Goal: Information Seeking & Learning: Check status

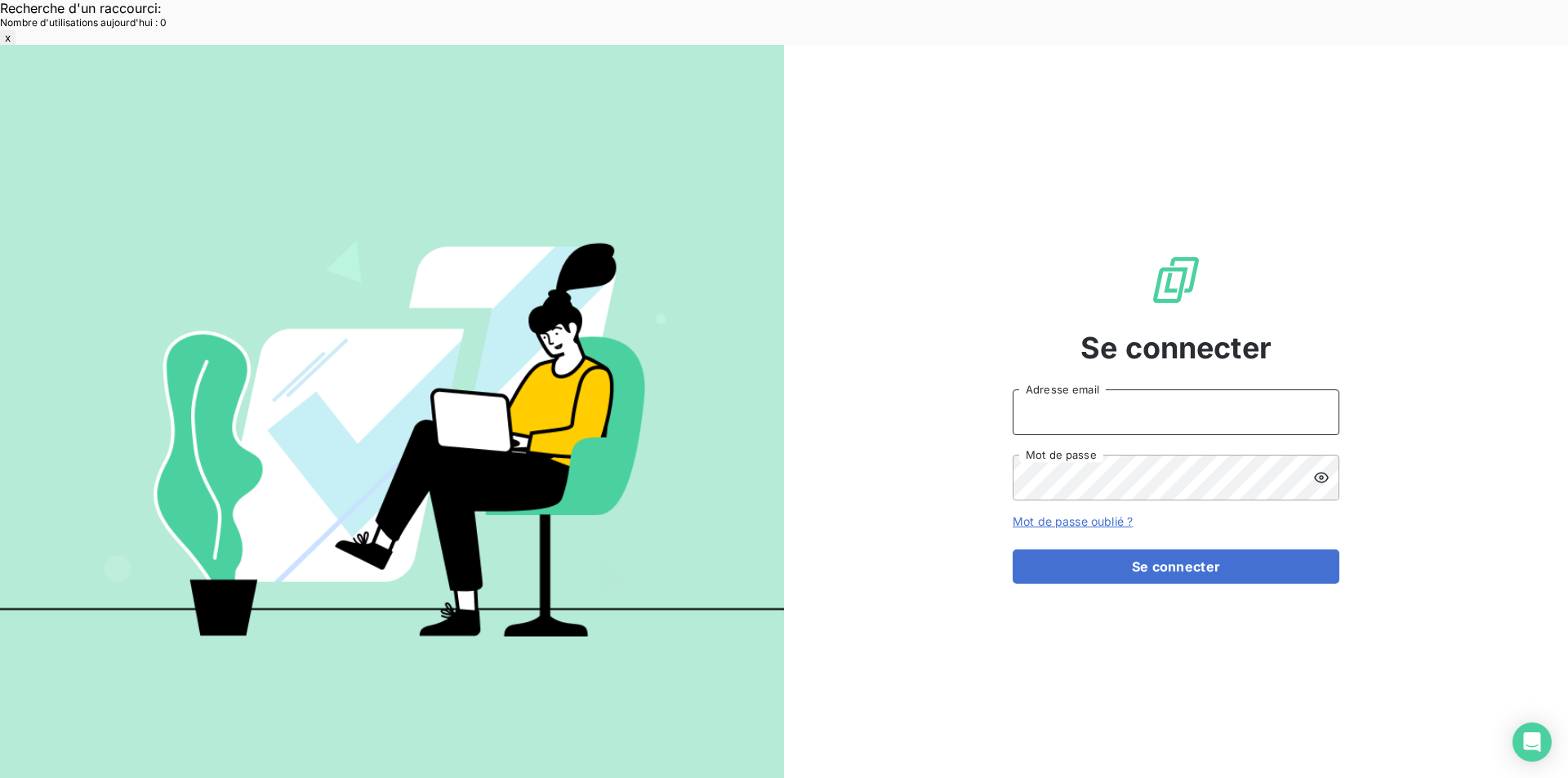
type input "[EMAIL_ADDRESS][DOMAIN_NAME]"
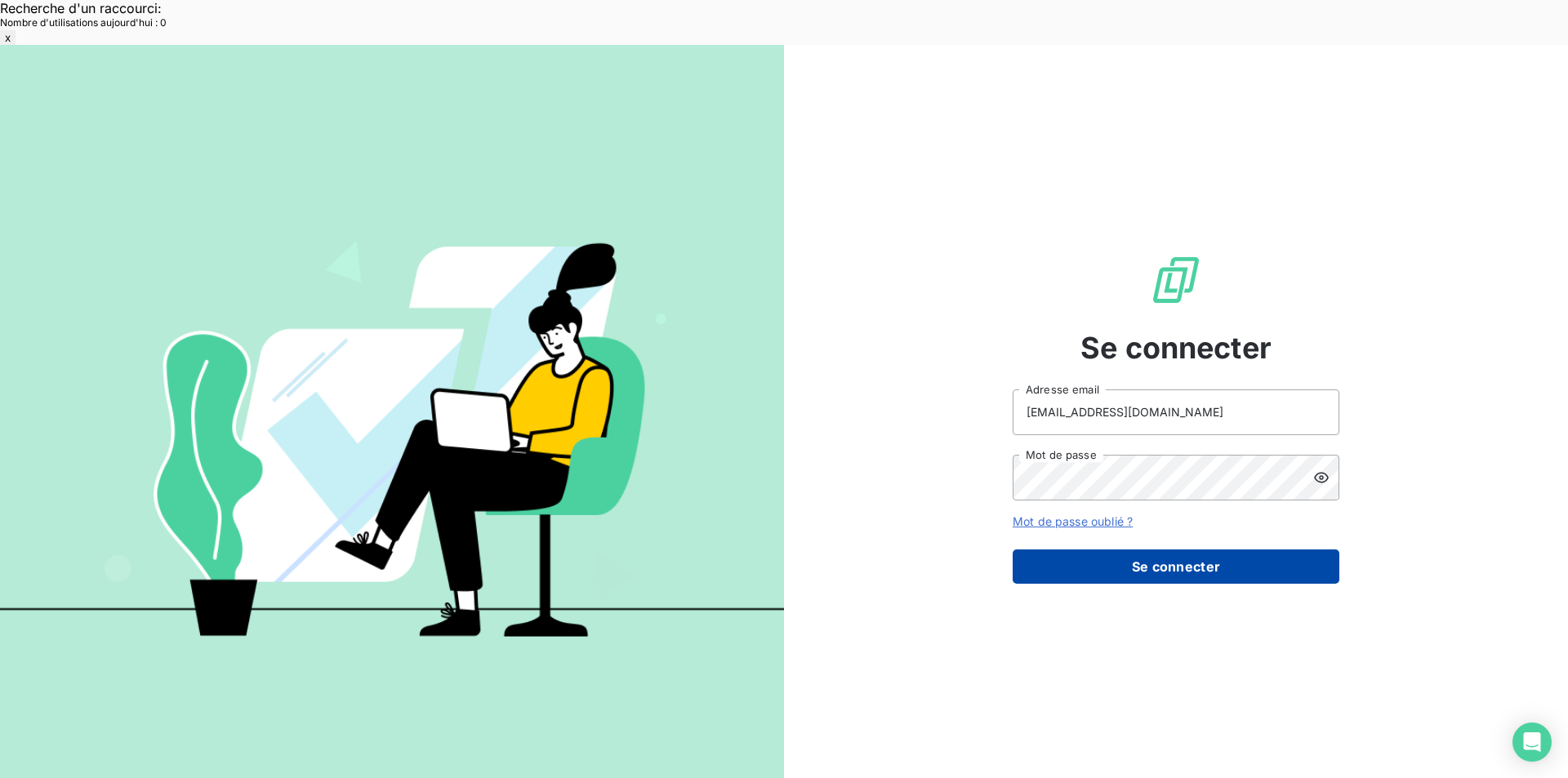
click at [1139, 550] on button "Se connecter" at bounding box center [1176, 566] width 327 height 34
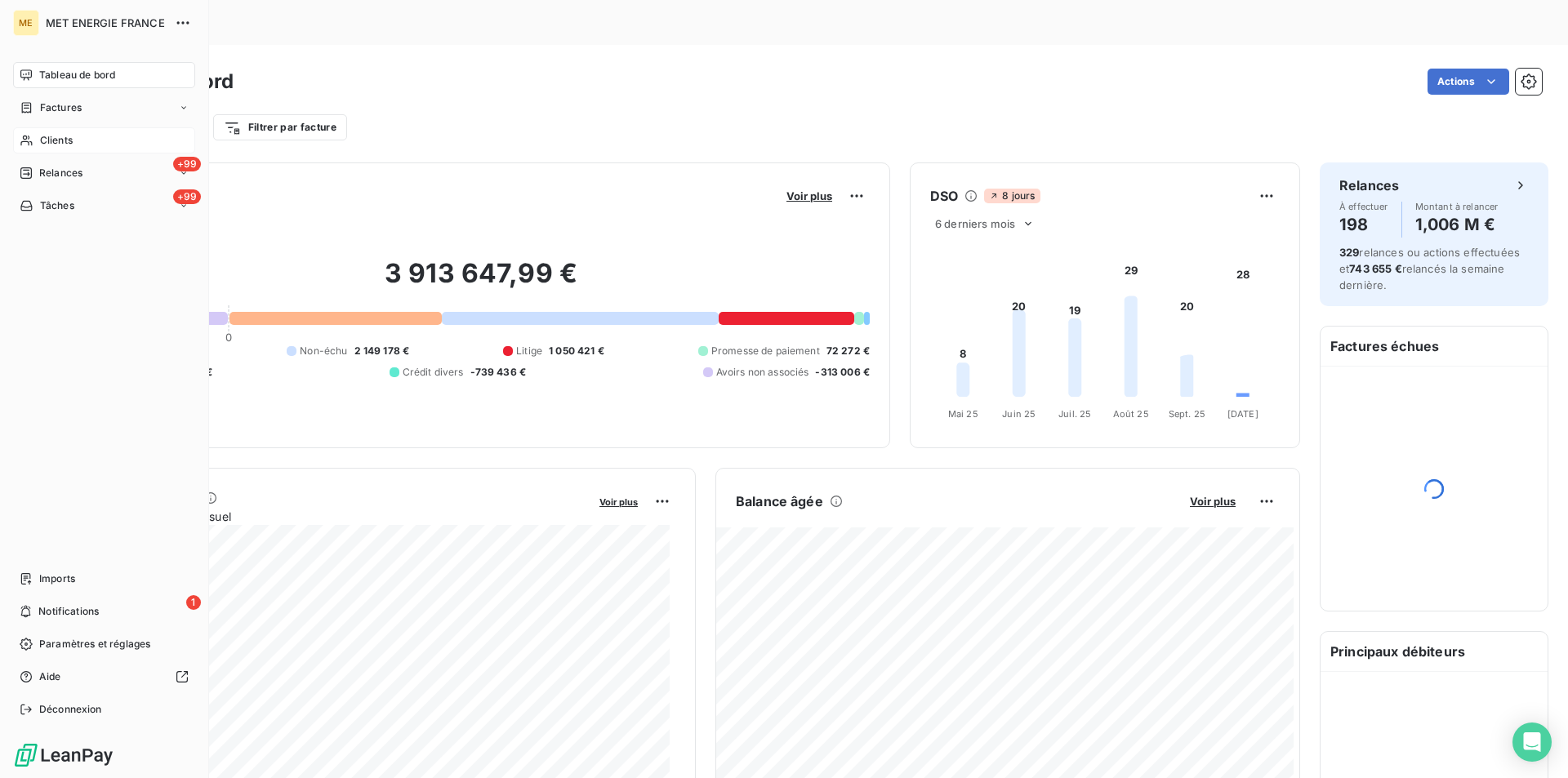
click at [44, 134] on span "Clients" at bounding box center [55, 141] width 32 height 15
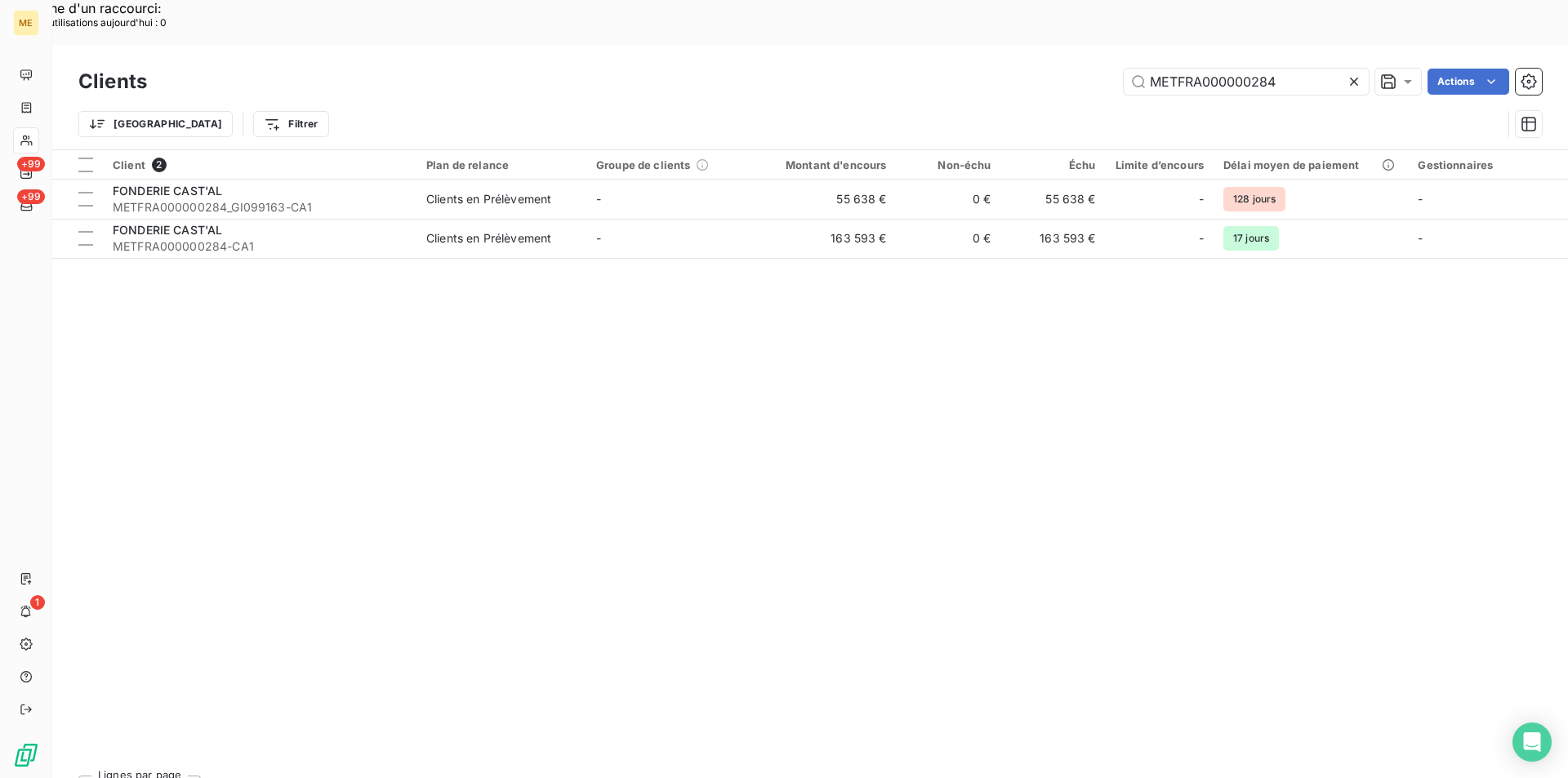
drag, startPoint x: 1299, startPoint y: 27, endPoint x: 1037, endPoint y: 19, distance: 262.1
click at [1037, 64] on div "Clients METFRA000000284 Actions" at bounding box center [810, 81] width 1464 height 34
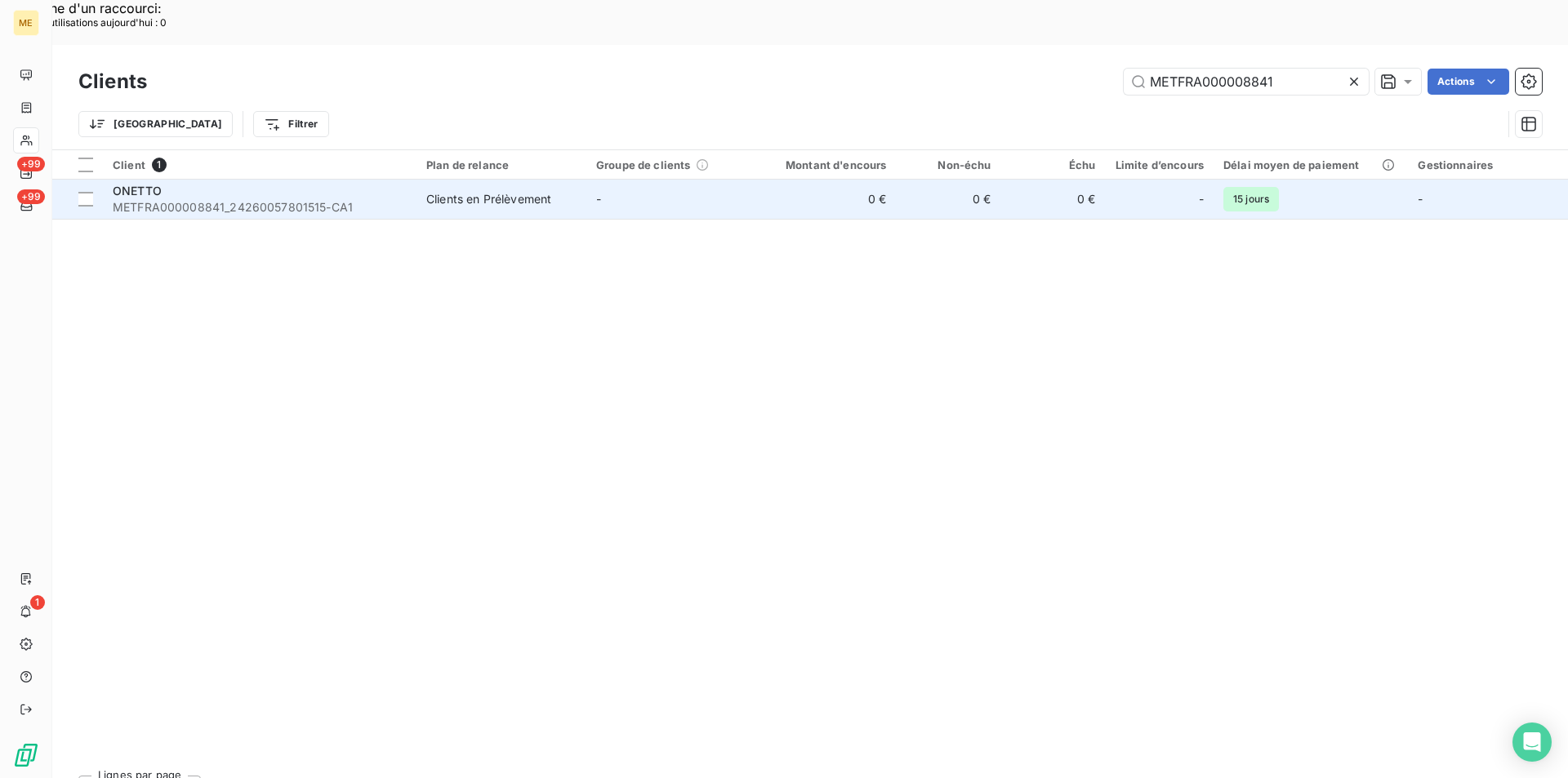
type input "METFRA000008841"
click at [337, 199] on span "METFRA000008841_24260057801515-CA1" at bounding box center [259, 207] width 294 height 17
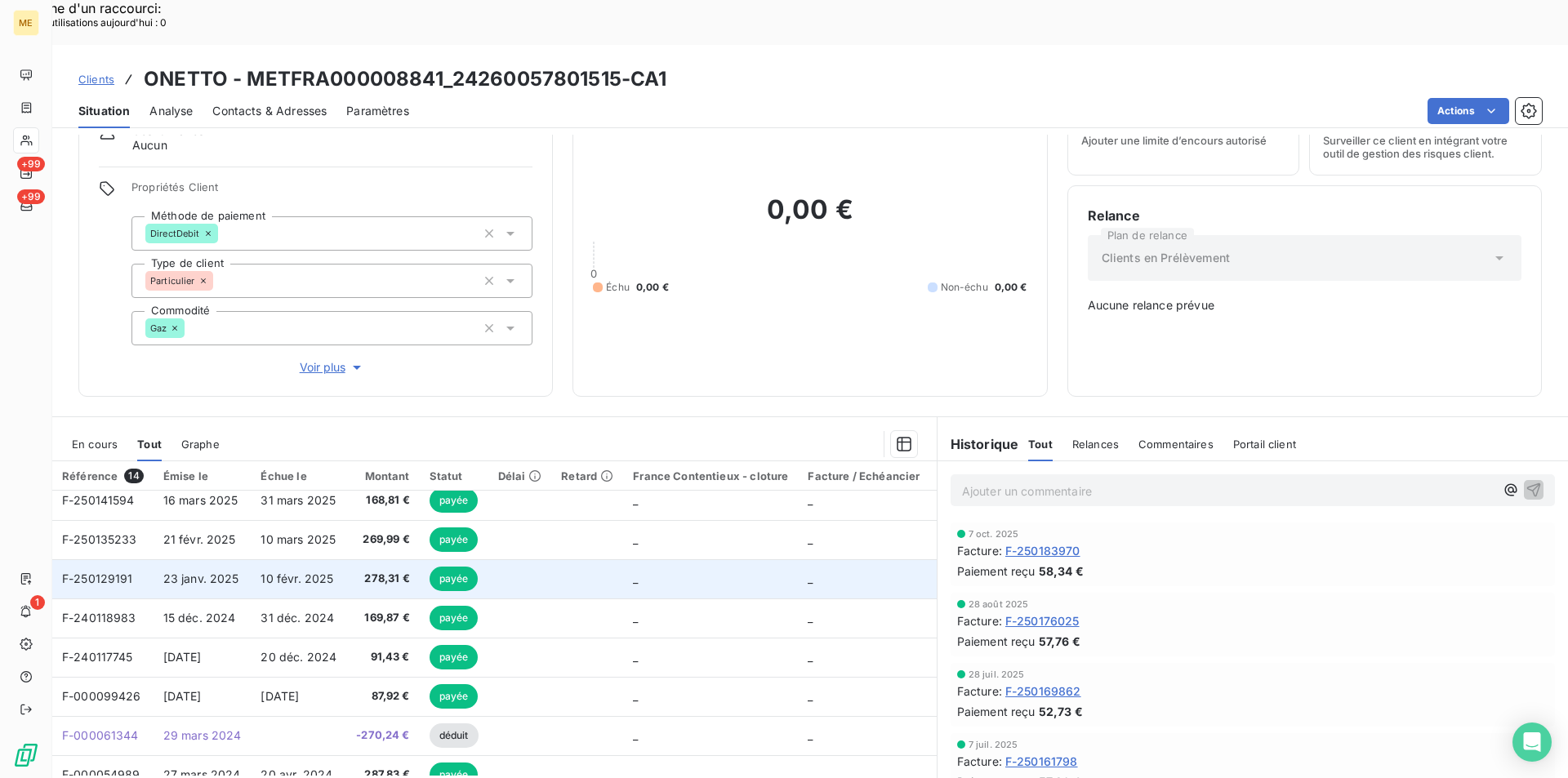
scroll to position [272, 0]
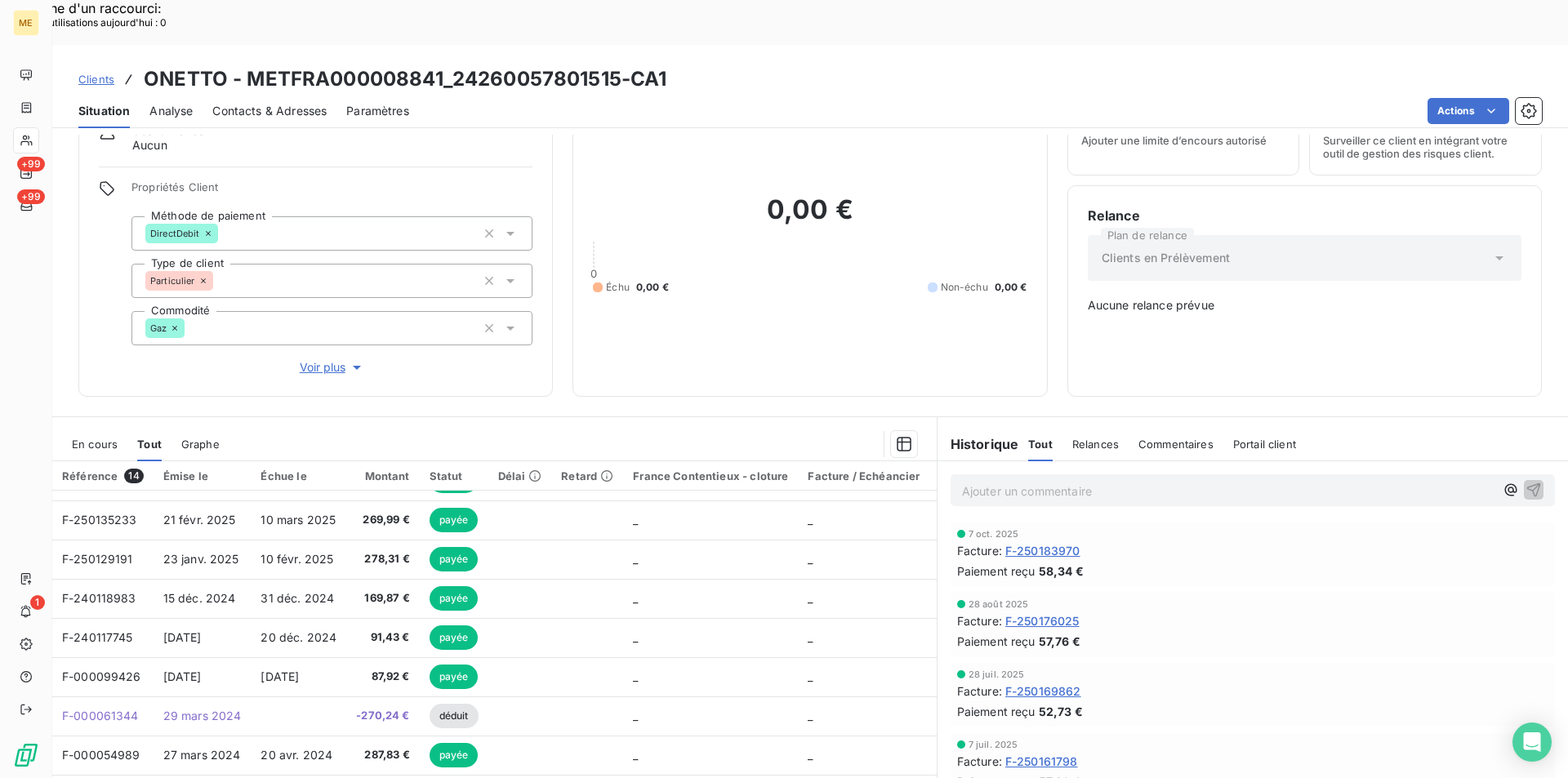
click at [104, 73] on span "Clients" at bounding box center [96, 79] width 36 height 13
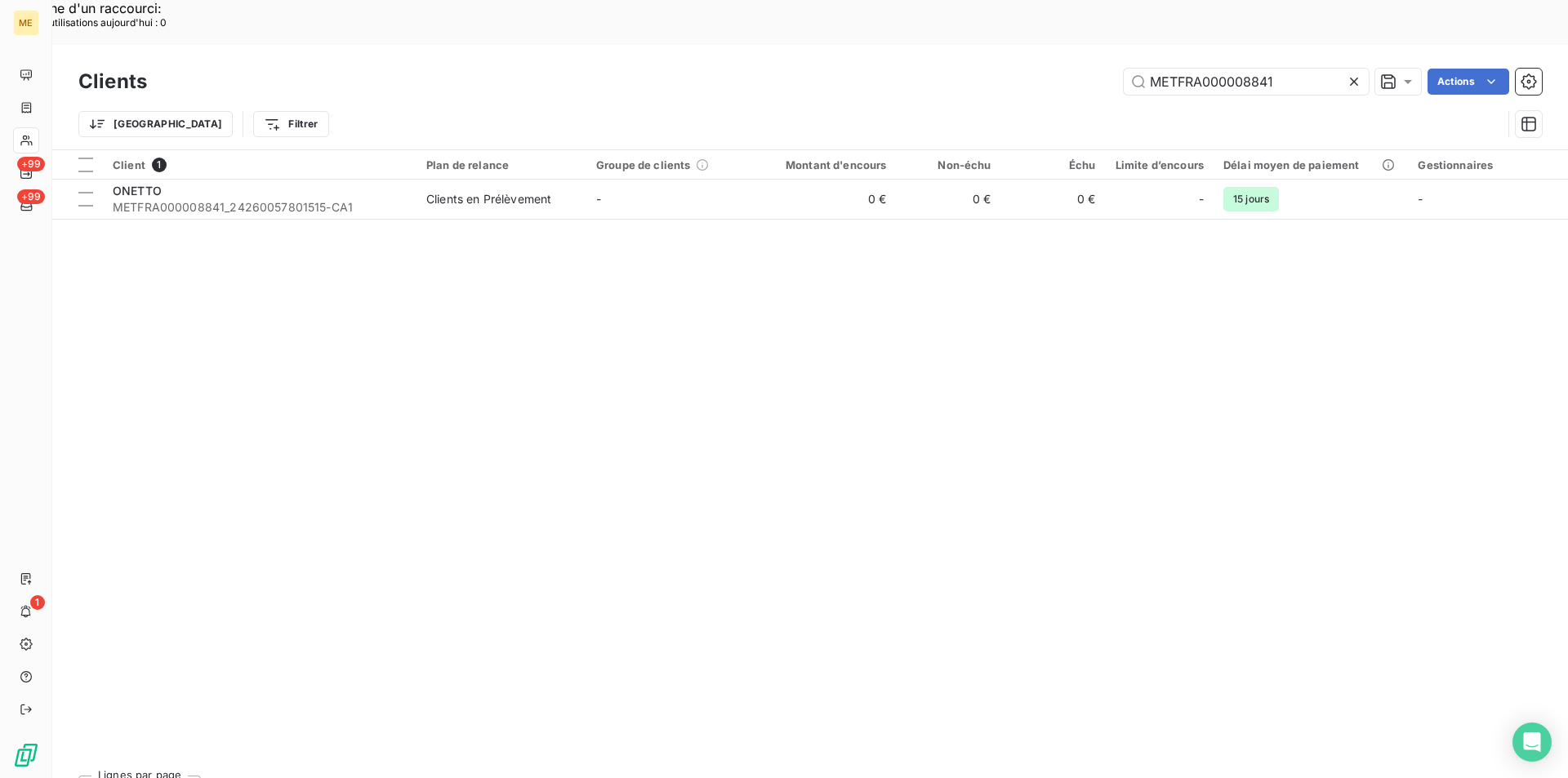
drag, startPoint x: 1273, startPoint y: 40, endPoint x: 1121, endPoint y: 40, distance: 152.0
click at [1121, 69] on div "METFRA000008841 Actions" at bounding box center [854, 82] width 1376 height 26
type input "02317510844878"
click at [239, 199] on span "METFRA000001386_02317510844878-CA1" at bounding box center [259, 207] width 294 height 17
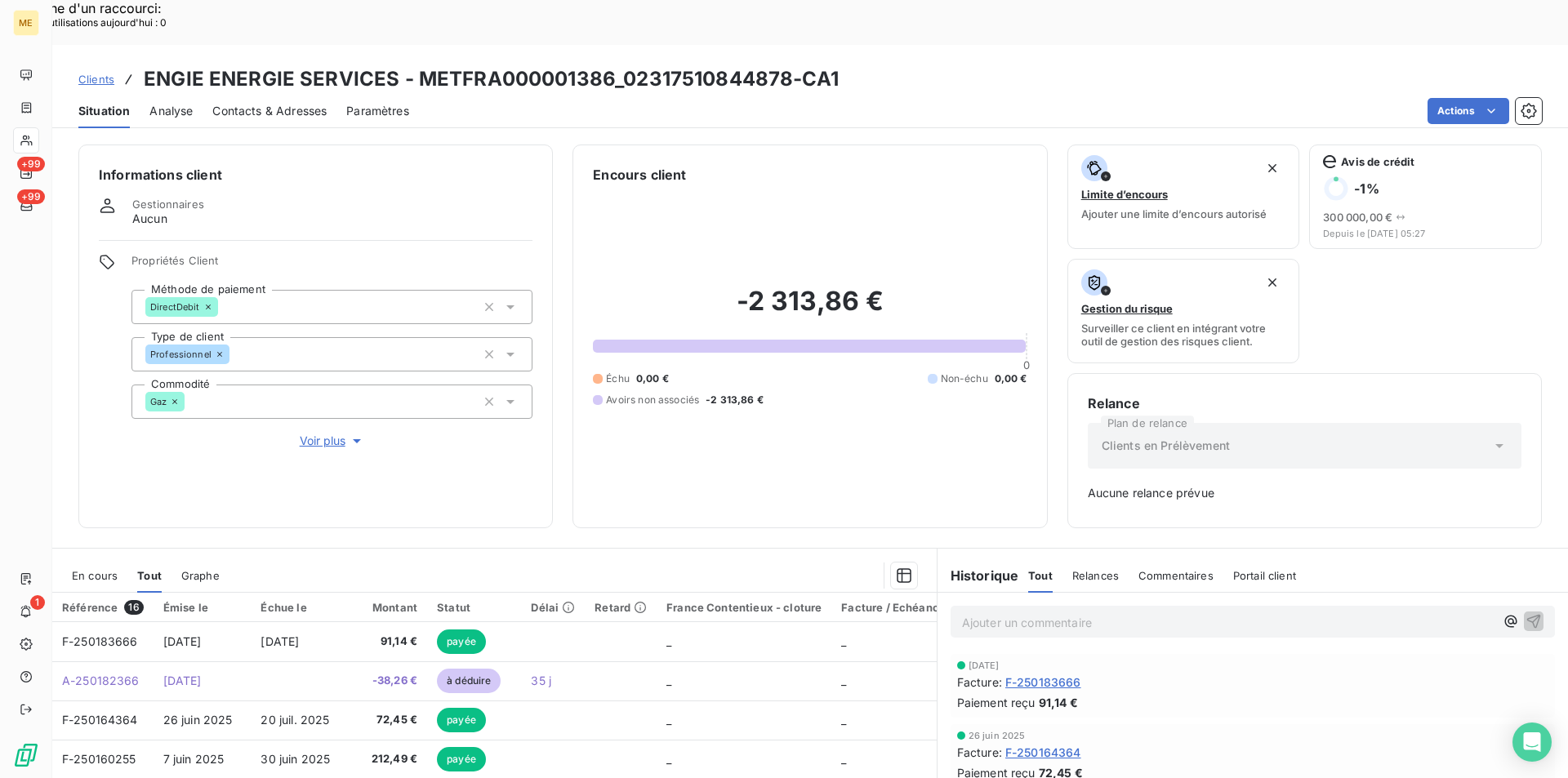
click at [1073, 674] on span "F-250183666" at bounding box center [1043, 682] width 76 height 17
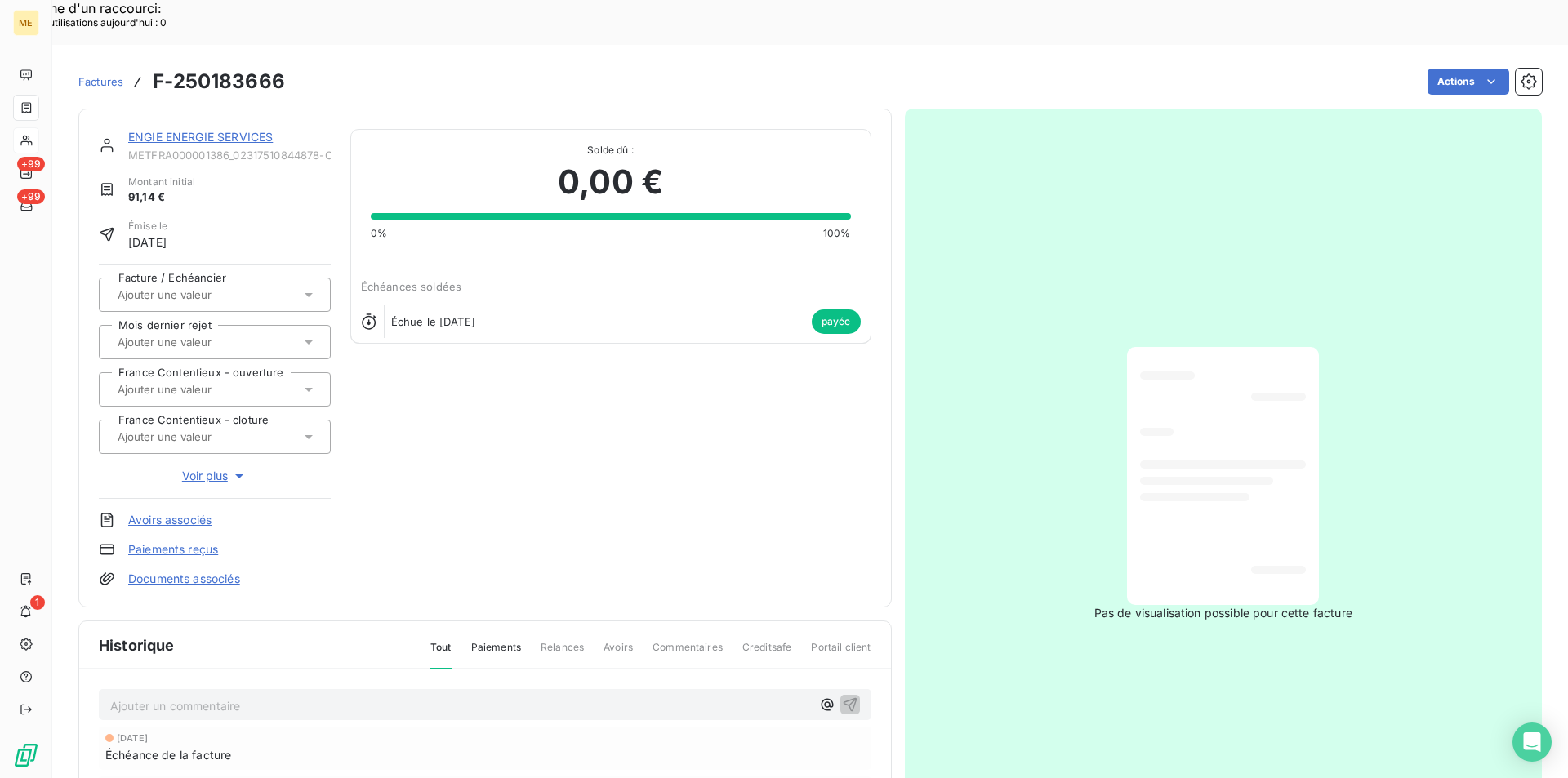
click at [1181, 485] on div at bounding box center [1223, 476] width 166 height 232
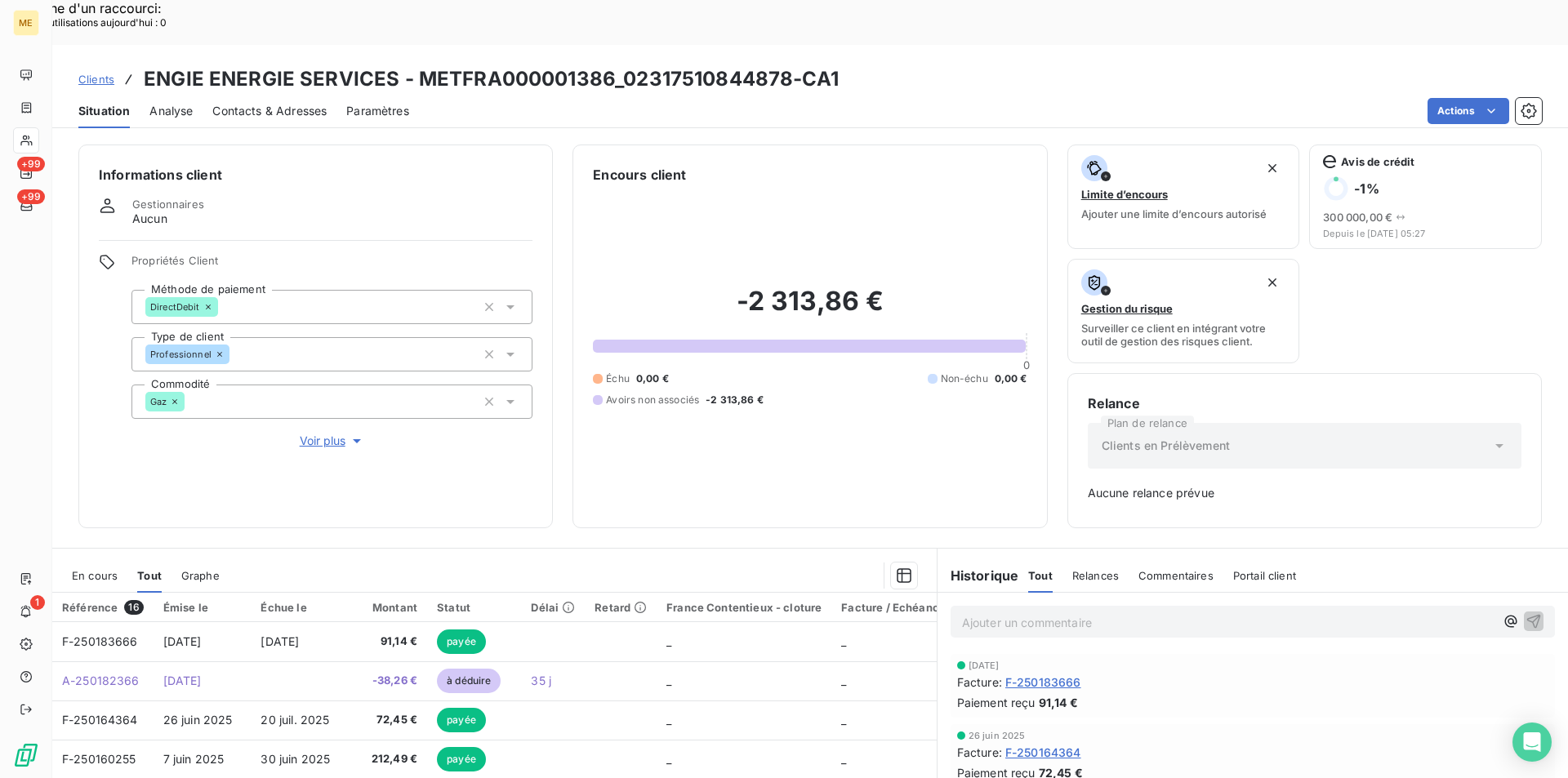
click at [1024, 744] on span "F-250164364" at bounding box center [1043, 752] width 76 height 17
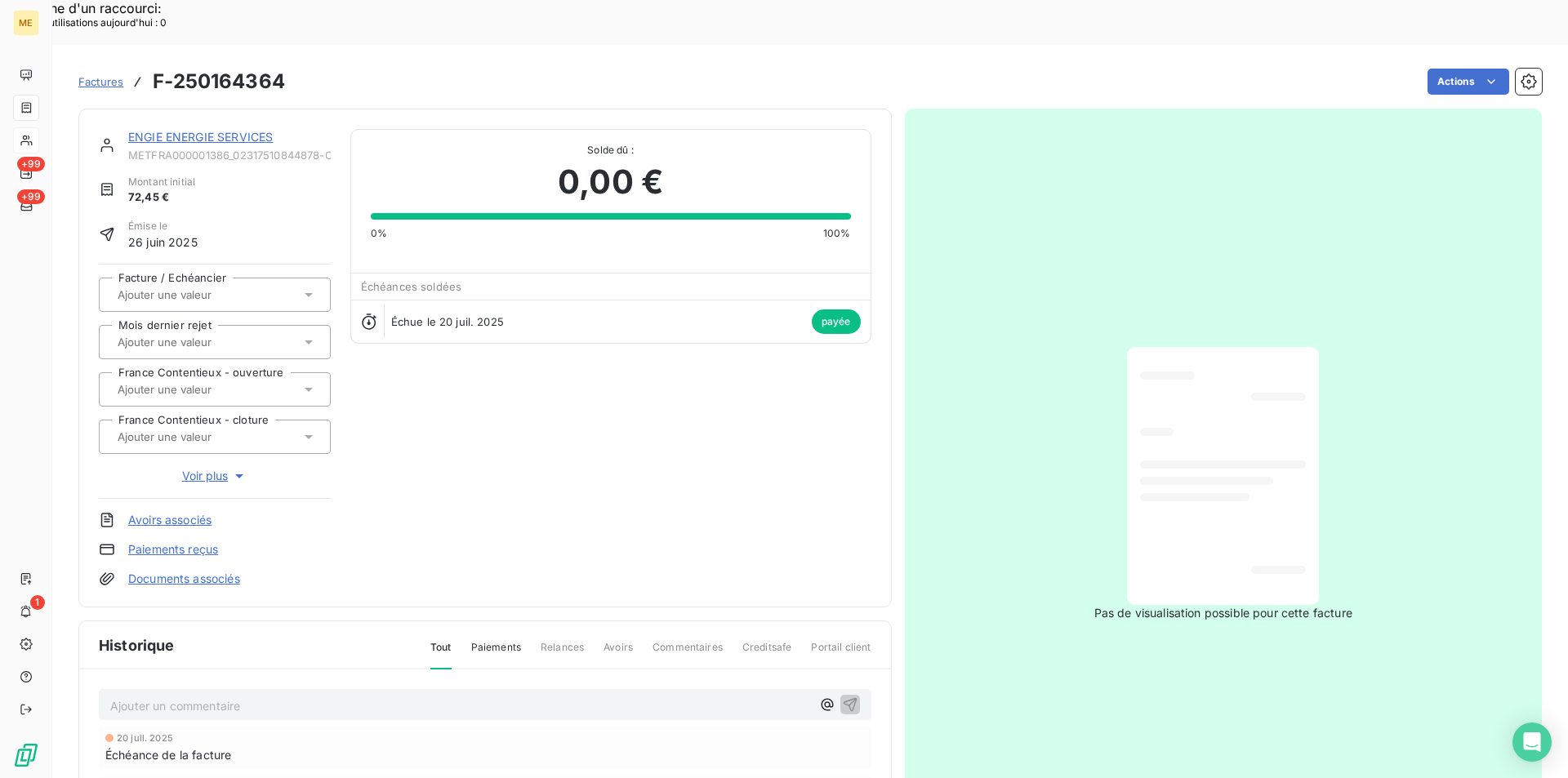
click at [93, 75] on span "Factures" at bounding box center [100, 82] width 45 height 13
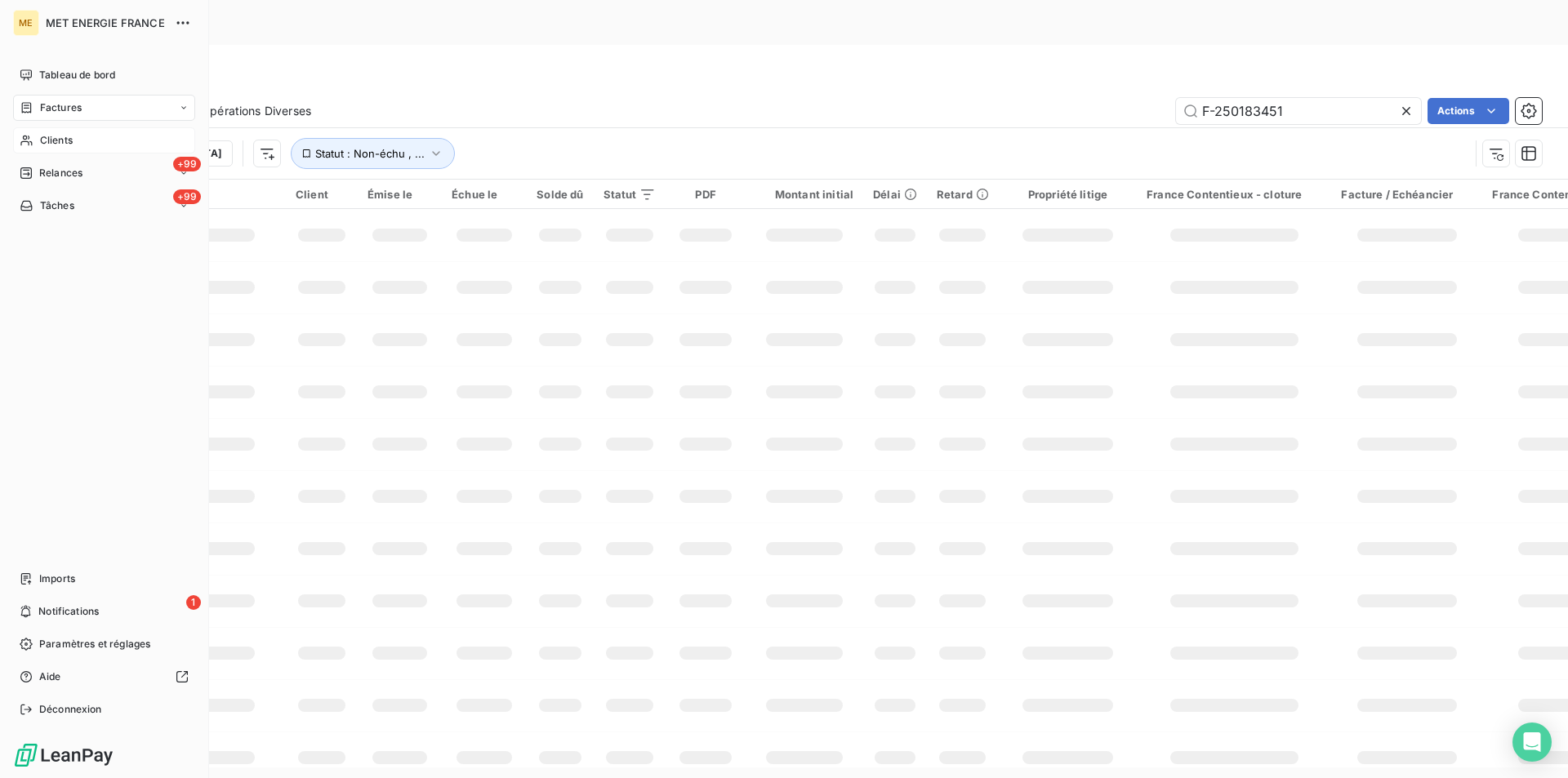
click at [31, 112] on icon at bounding box center [27, 108] width 10 height 11
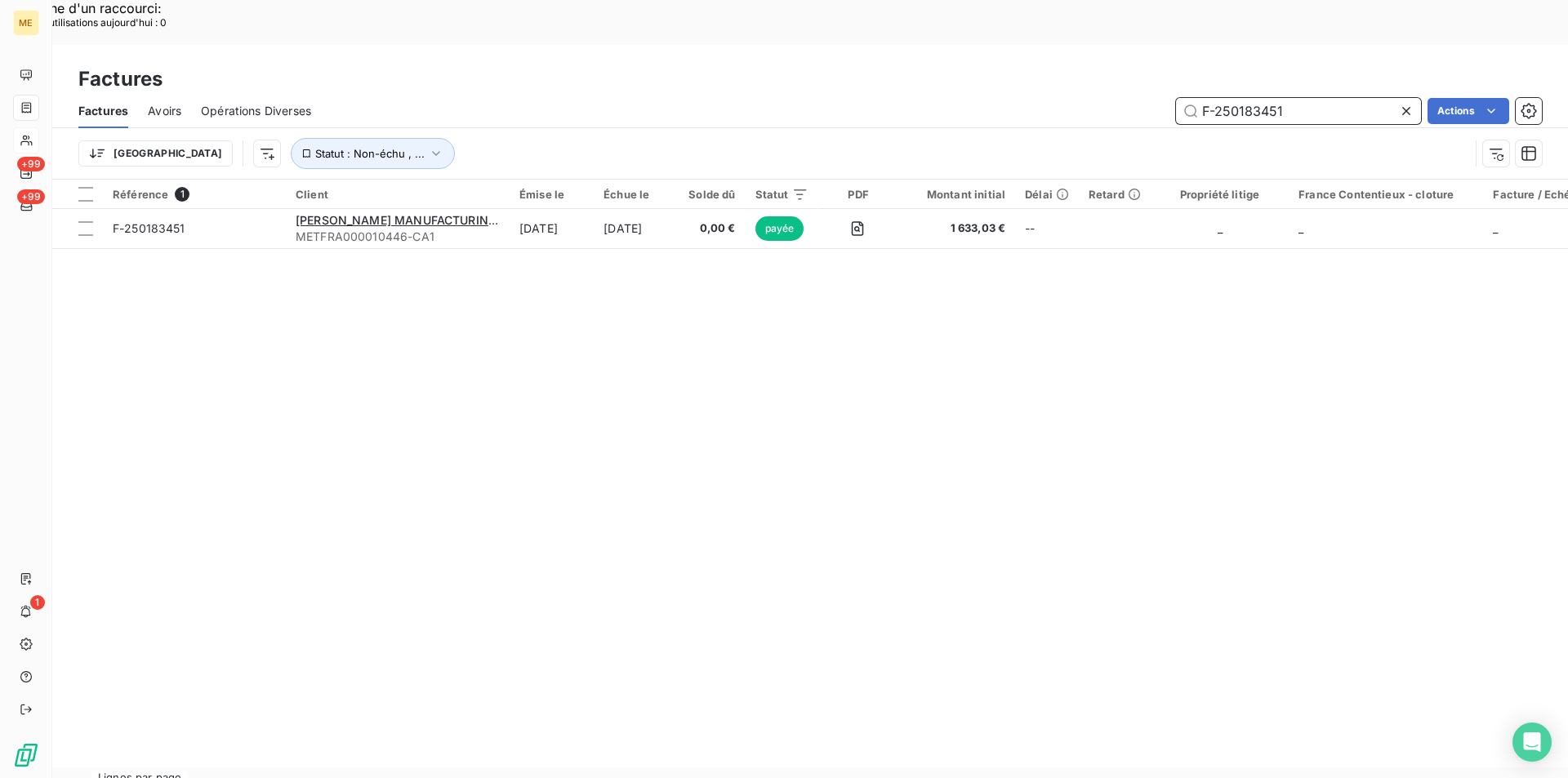
drag, startPoint x: 1307, startPoint y: 64, endPoint x: 1178, endPoint y: 62, distance: 129.0
click at [1178, 98] on input "F-250183451" at bounding box center [1299, 110] width 245 height 26
paste input "42460"
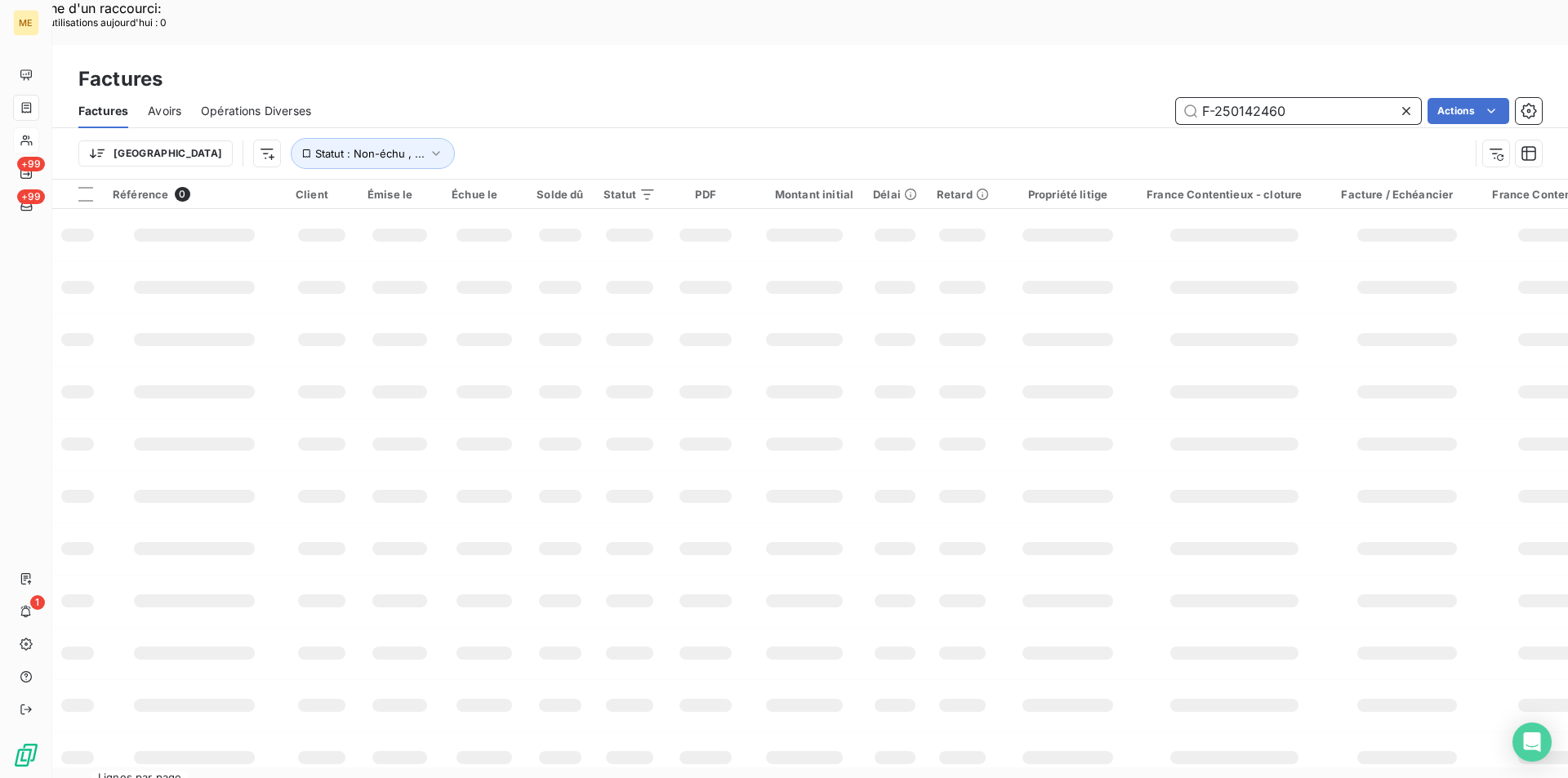
drag, startPoint x: 1299, startPoint y: 64, endPoint x: 1198, endPoint y: 62, distance: 101.0
click at [1198, 98] on input "F-250142460" at bounding box center [1299, 110] width 245 height 26
paste input "text"
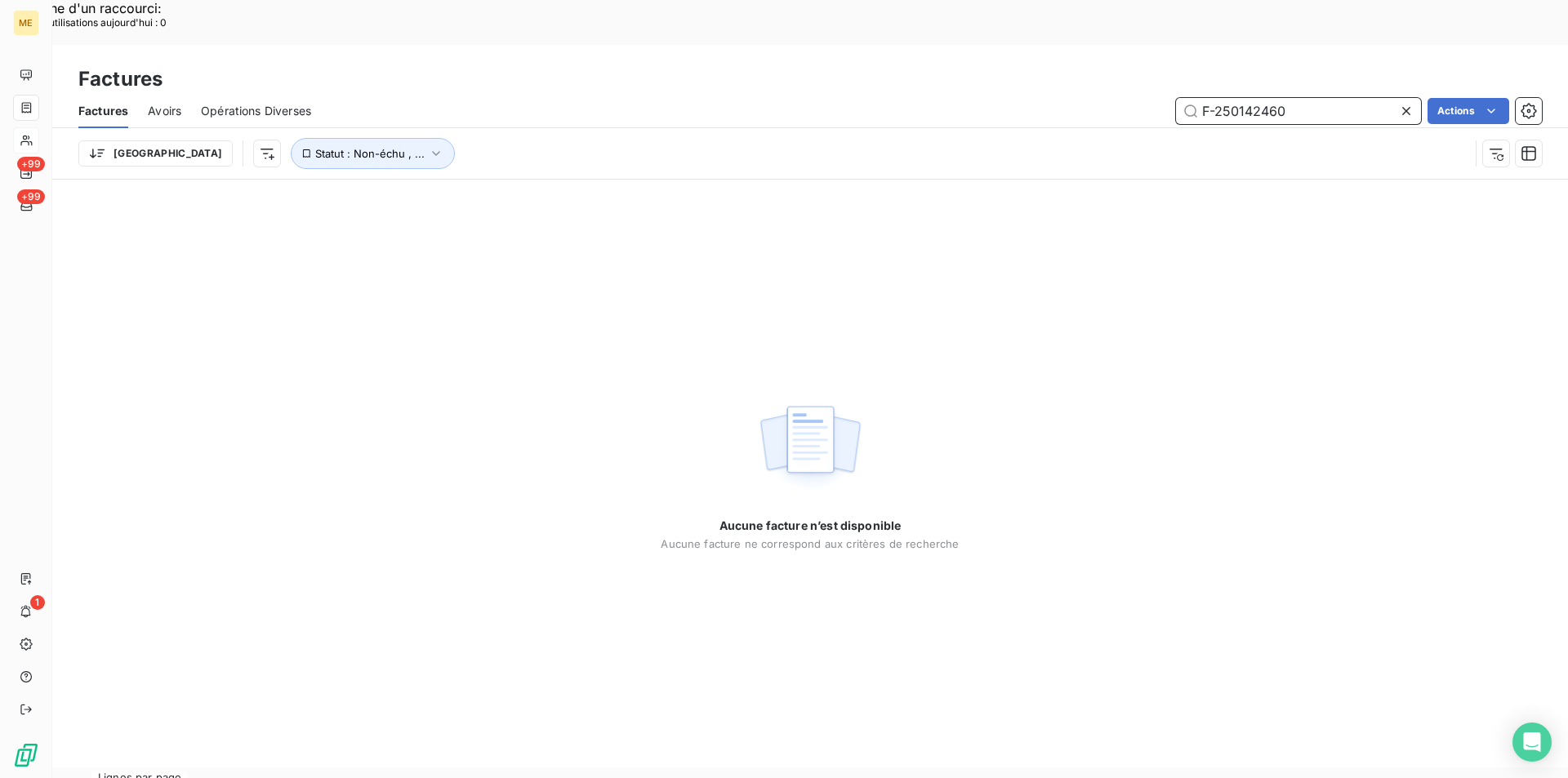
click at [1340, 98] on input "F-250142460" at bounding box center [1299, 110] width 245 height 26
click at [1325, 98] on input "F-250142460" at bounding box center [1299, 110] width 245 height 26
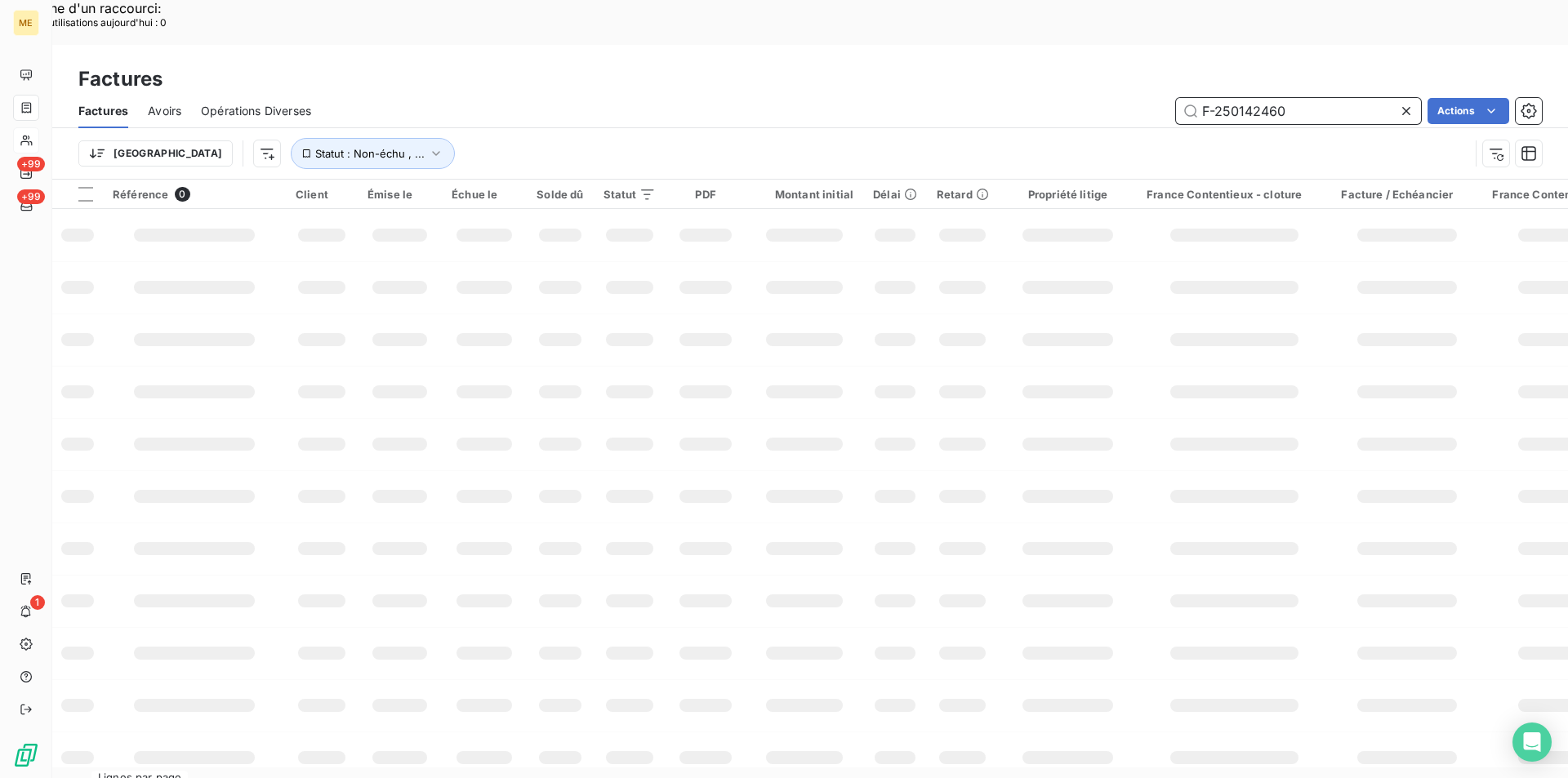
drag, startPoint x: 1311, startPoint y: 61, endPoint x: 1017, endPoint y: 54, distance: 294.1
click at [1017, 98] on div "F-250142460 Actions" at bounding box center [936, 110] width 1212 height 26
paste input "06 51 76 90 43"
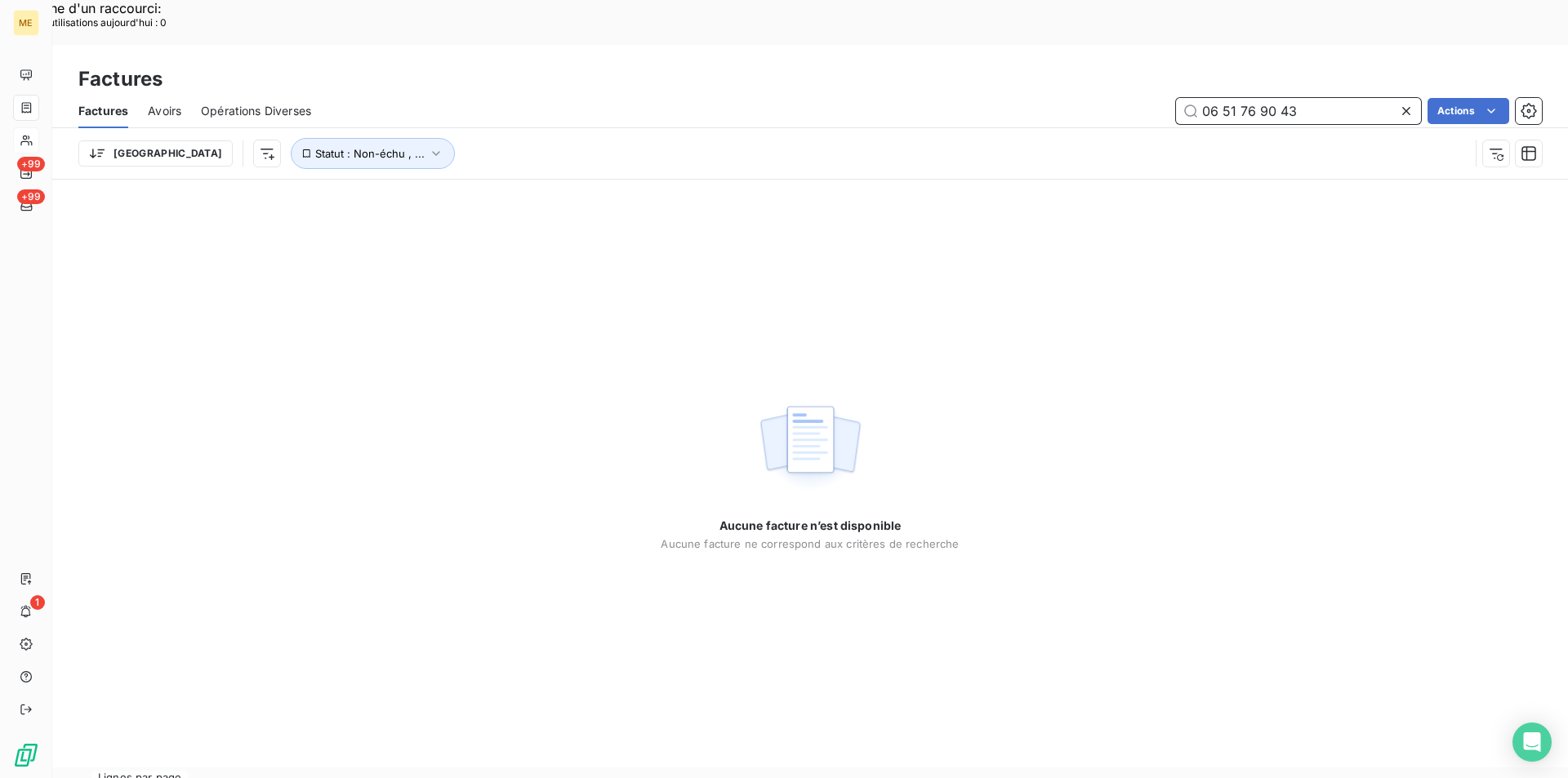
drag, startPoint x: 1307, startPoint y: 70, endPoint x: 959, endPoint y: 25, distance: 350.9
click at [959, 45] on div "Factures Factures Avoirs Opérations Diverses 06 51 76 90 43 Actions Trier Statu…" at bounding box center [810, 112] width 1516 height 134
paste input "METFRA000020245"
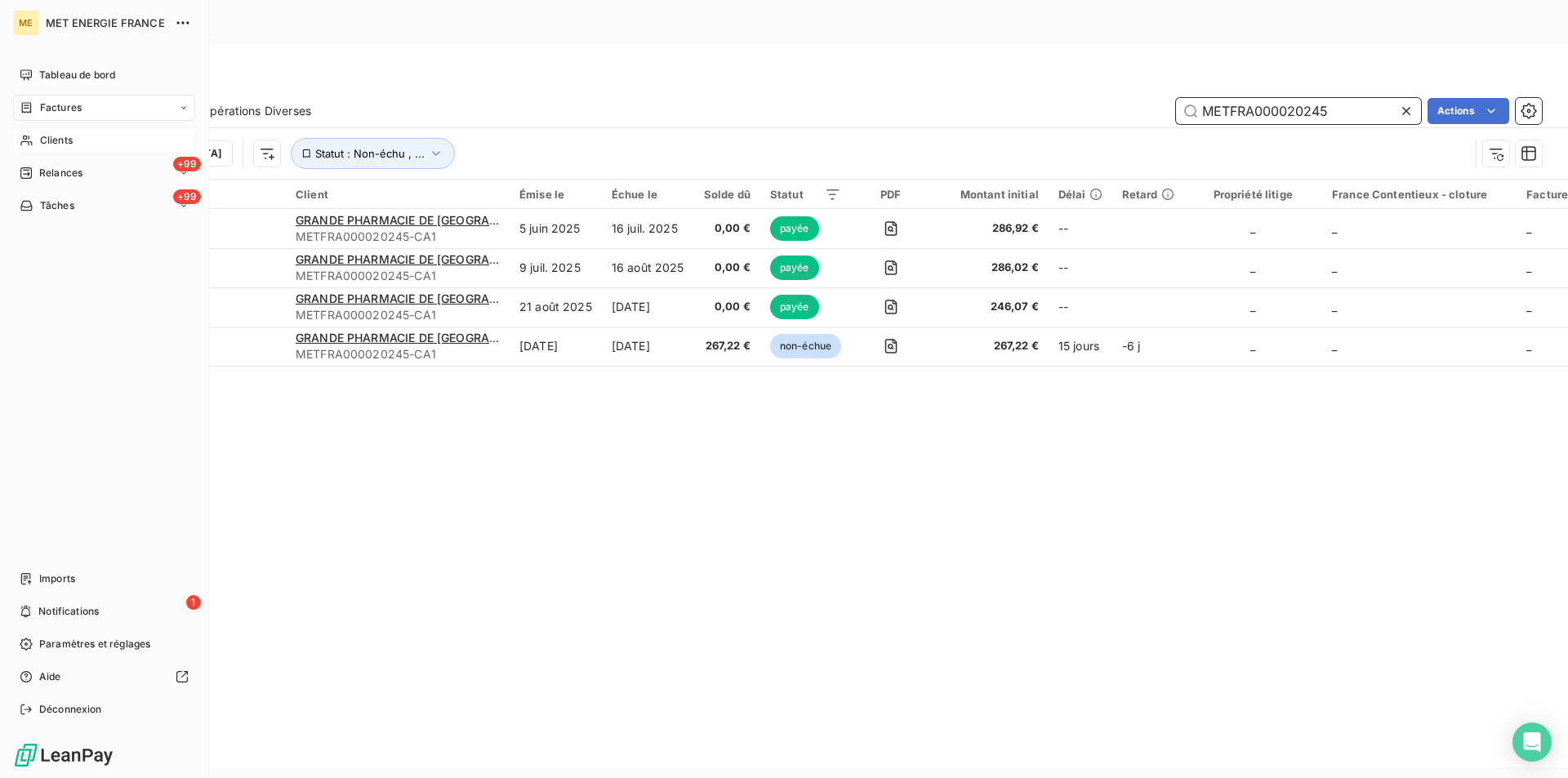
type input "METFRA000020245"
click at [27, 143] on icon at bounding box center [26, 140] width 14 height 13
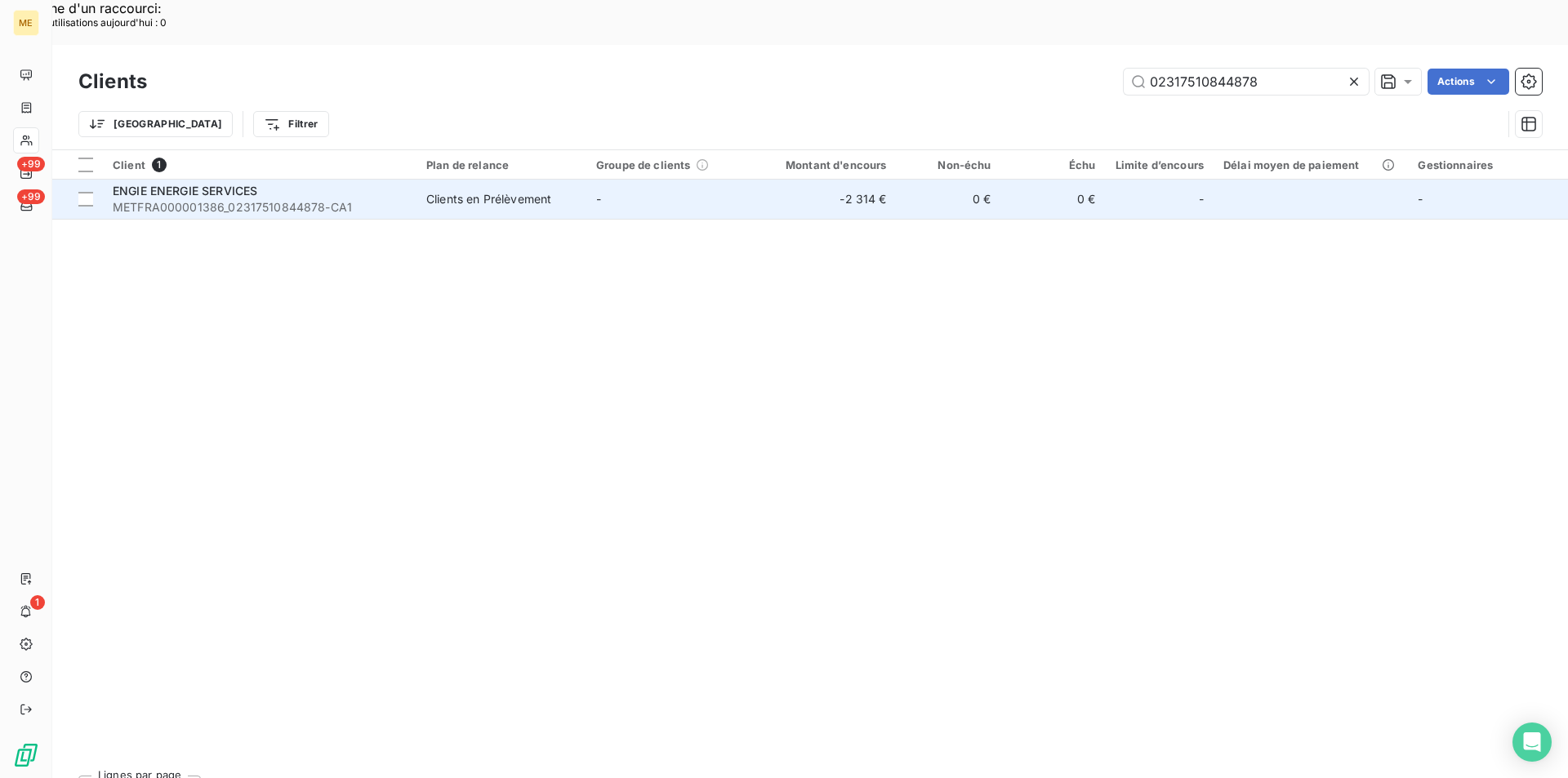
click at [319, 199] on span "METFRA000001386_02317510844878-CA1" at bounding box center [259, 207] width 294 height 17
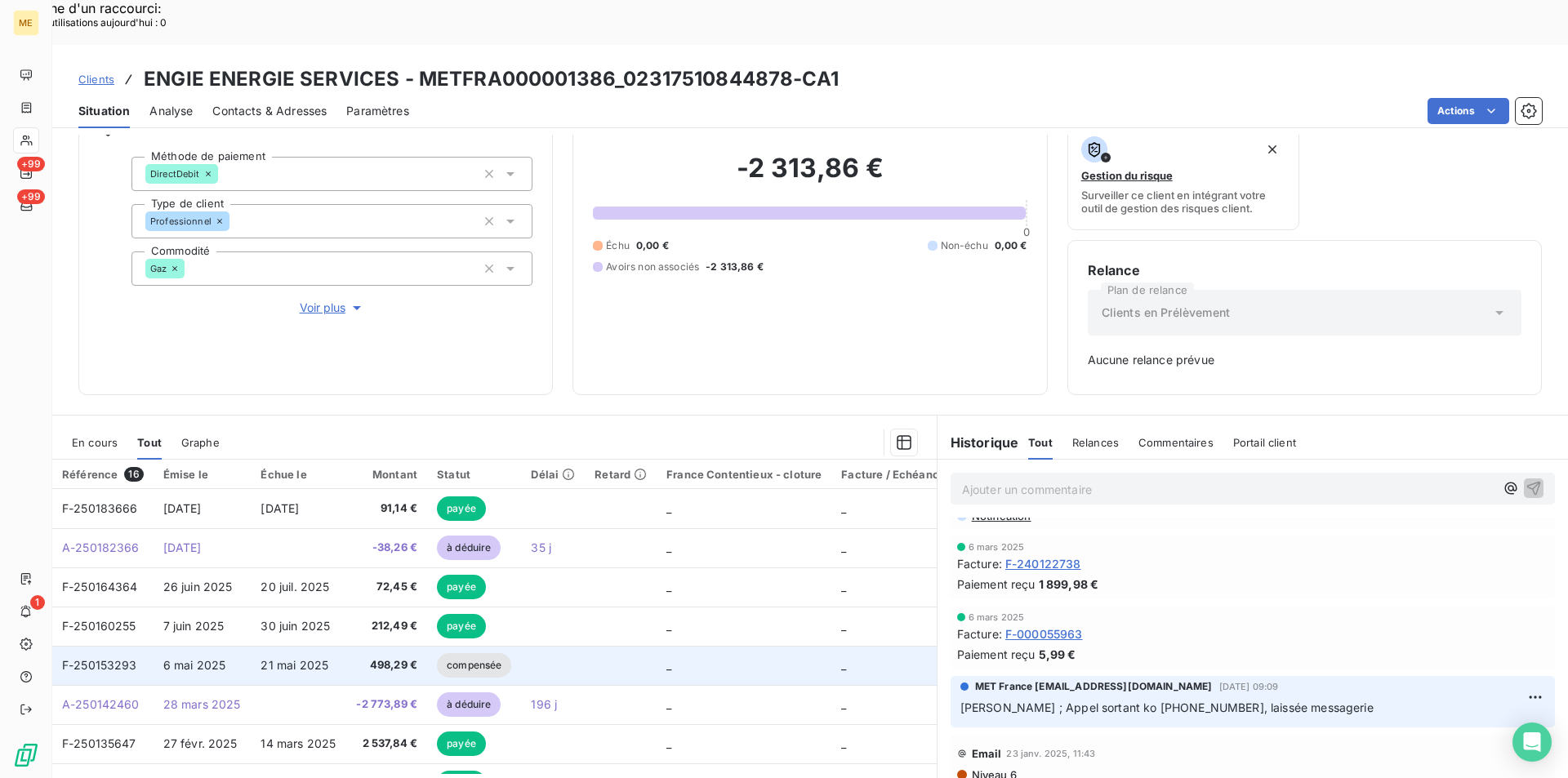
scroll to position [82, 0]
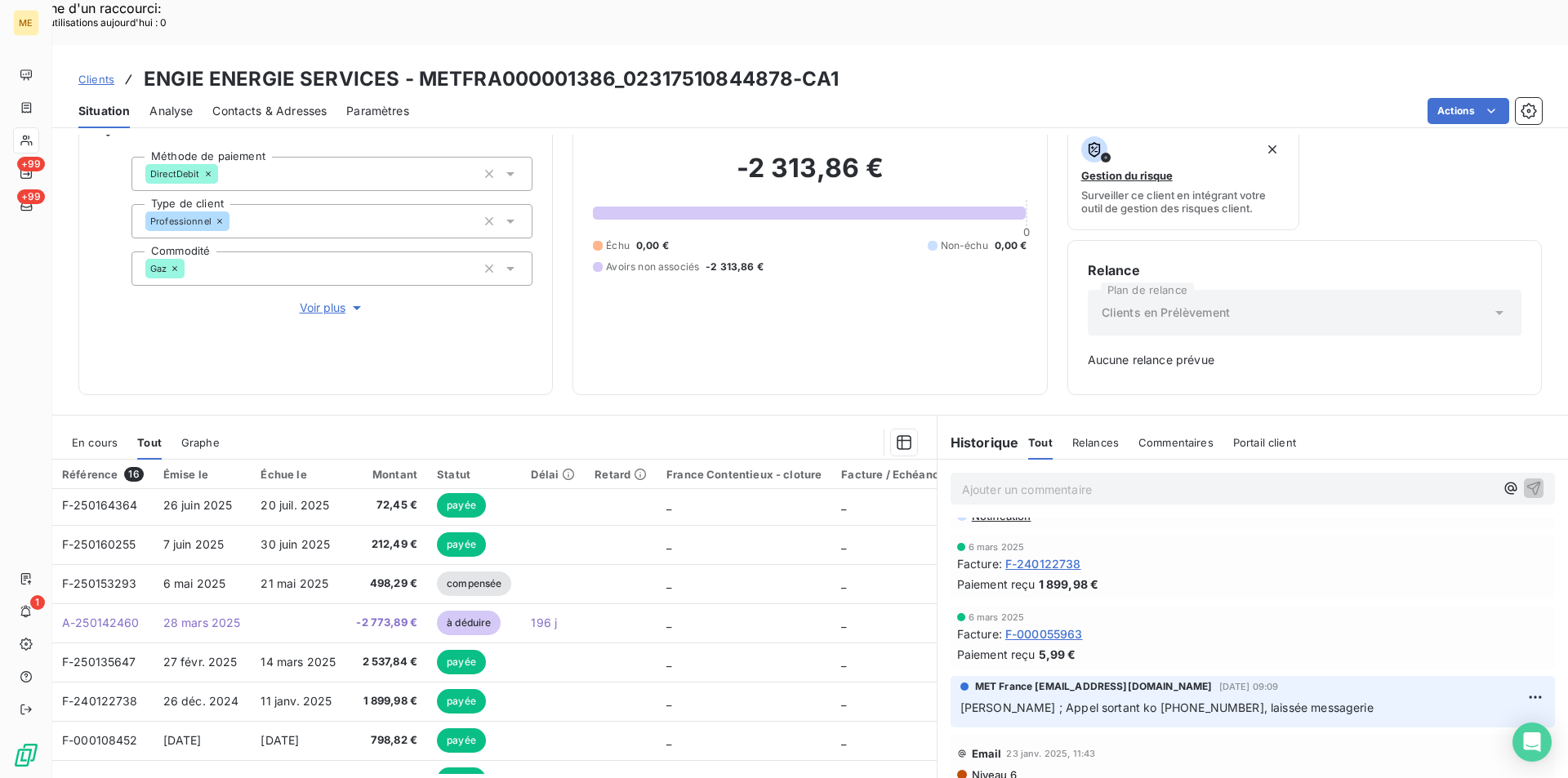
click at [213, 436] on span "Graphe" at bounding box center [201, 443] width 39 height 13
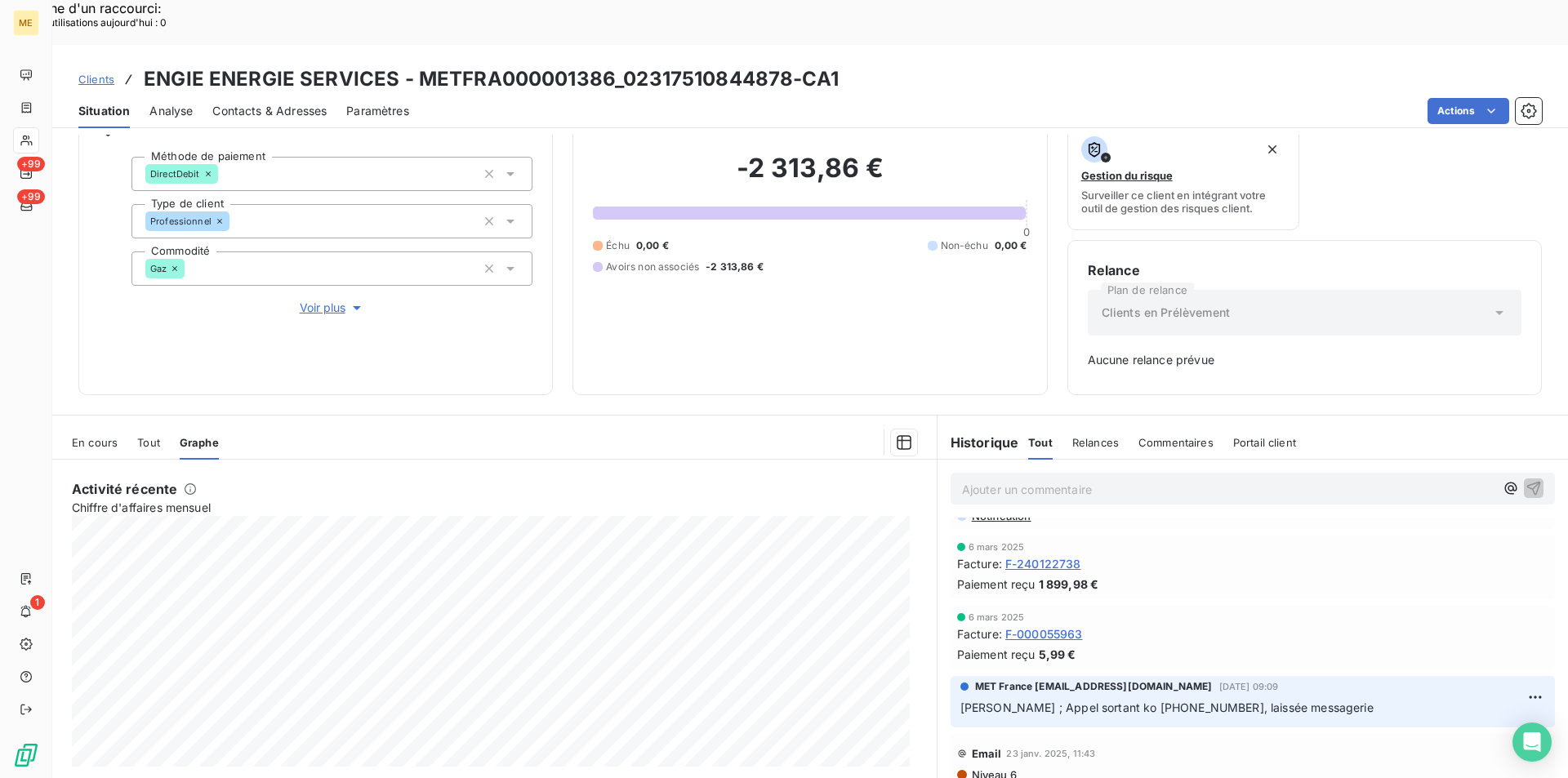
click at [145, 436] on span "Tout" at bounding box center [148, 443] width 23 height 13
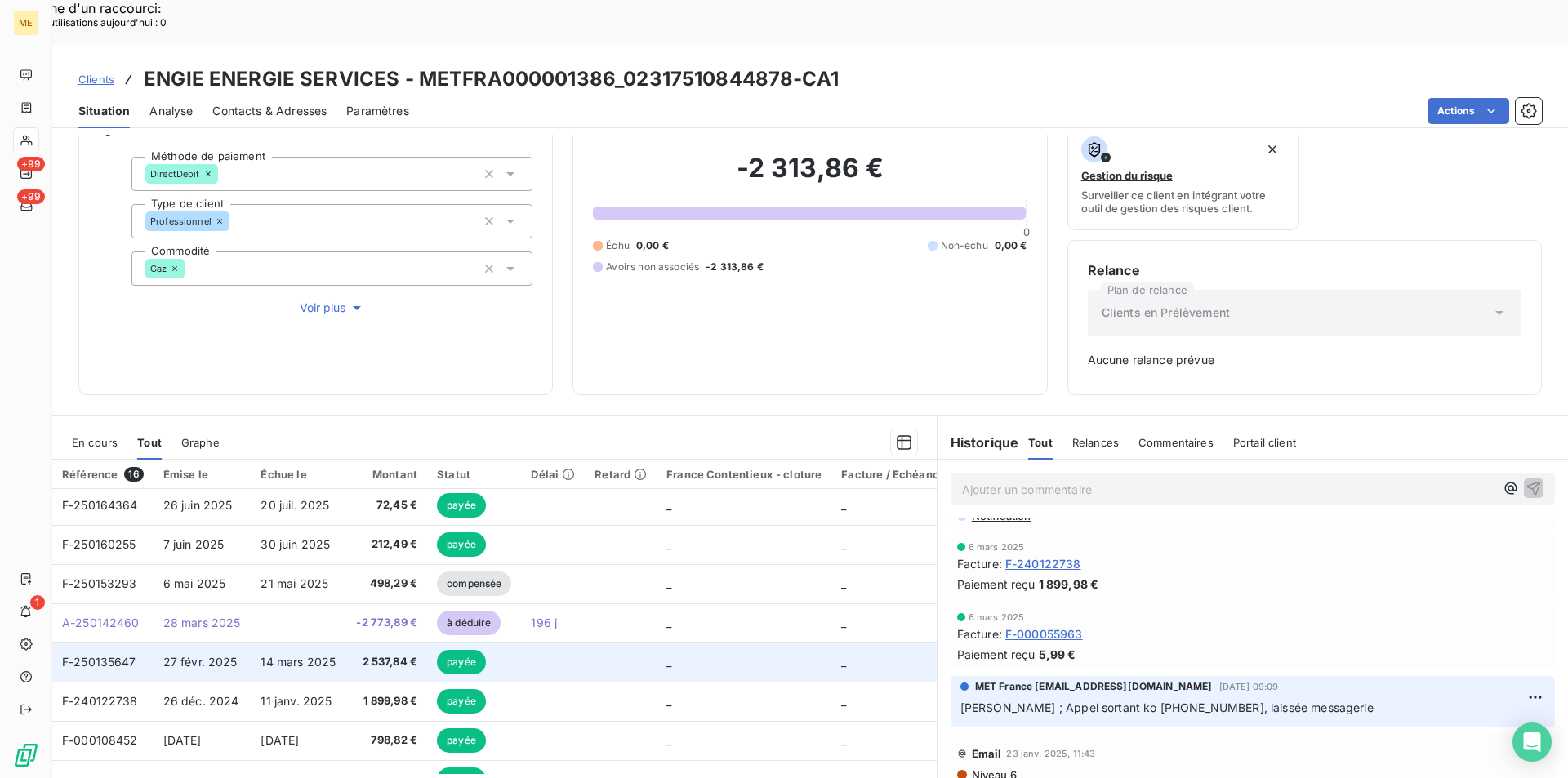
click at [125, 656] on span "F-250135647" at bounding box center [99, 662] width 75 height 14
